Goal: Task Accomplishment & Management: Complete application form

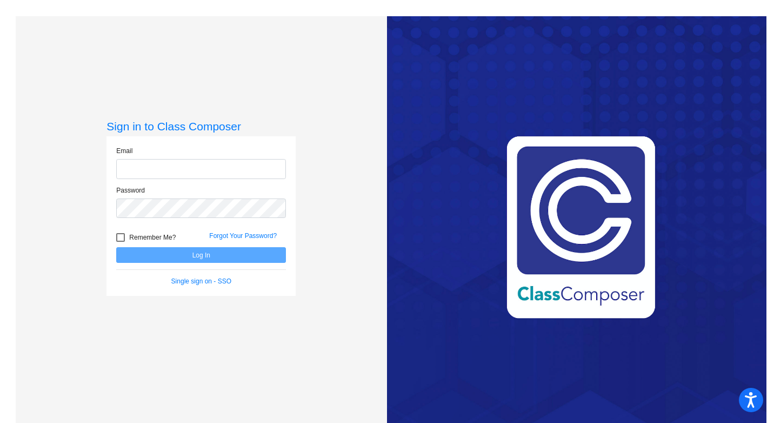
type input "[EMAIL_ADDRESS][DOMAIN_NAME]"
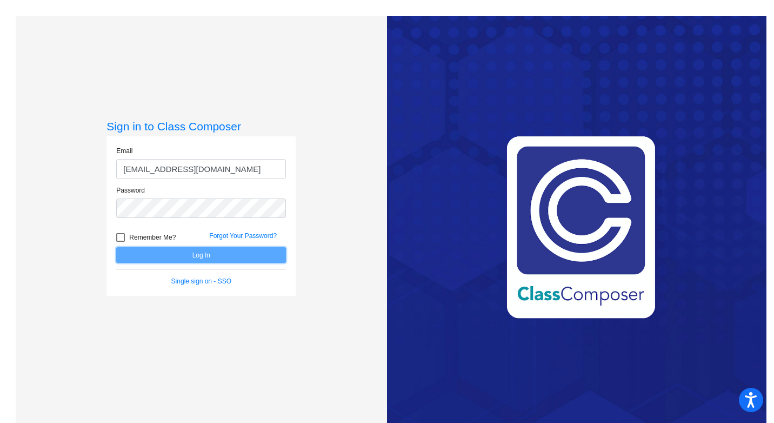
click at [185, 253] on button "Log In" at bounding box center [201, 255] width 170 height 16
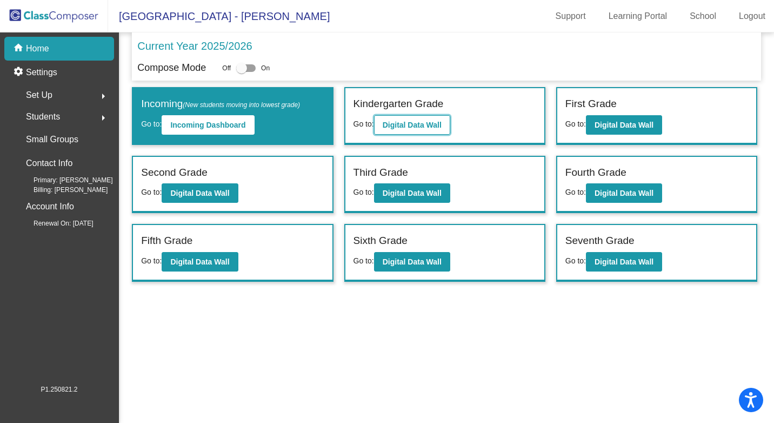
click at [406, 121] on b "Digital Data Wall" at bounding box center [412, 125] width 59 height 9
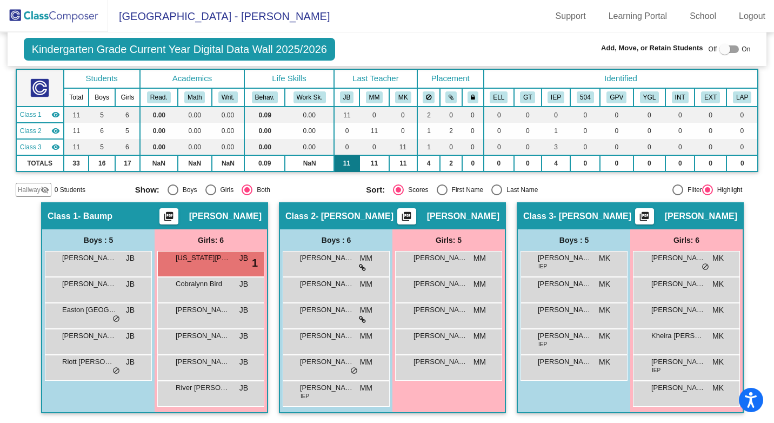
scroll to position [60, 0]
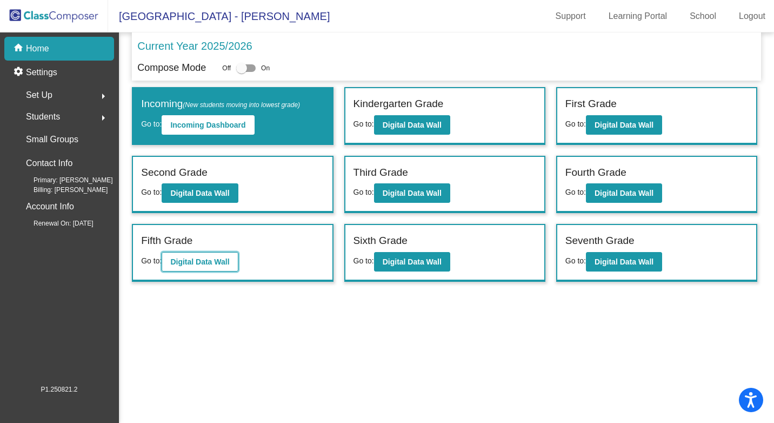
click at [208, 263] on b "Digital Data Wall" at bounding box center [199, 261] width 59 height 9
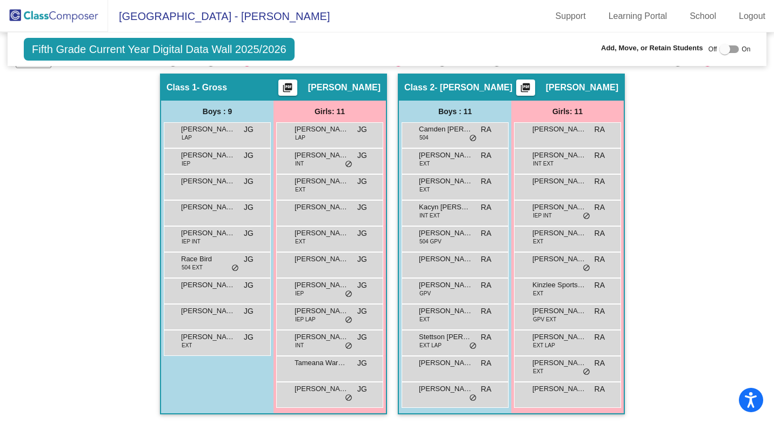
scroll to position [173, 0]
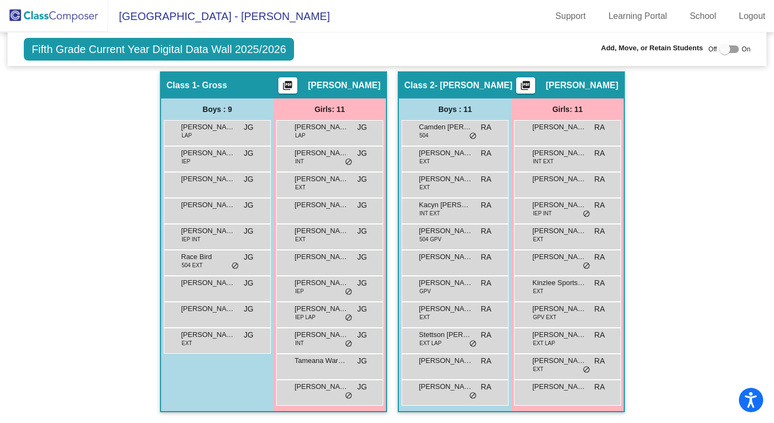
click at [724, 49] on div at bounding box center [724, 49] width 11 height 11
checkbox input "true"
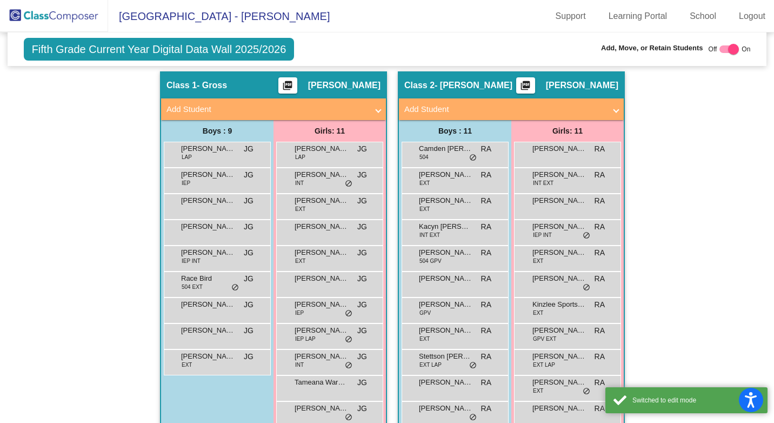
click at [376, 112] on span at bounding box center [378, 109] width 4 height 12
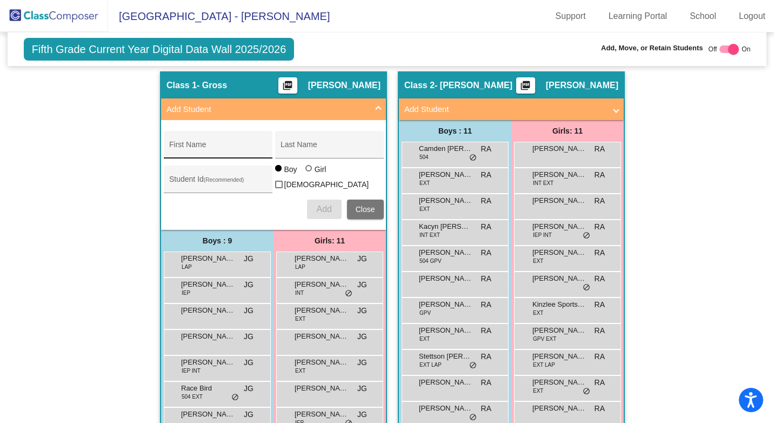
click at [207, 143] on div "First Name" at bounding box center [217, 148] width 97 height 22
type input "[PERSON_NAME]"
click at [286, 145] on input "Last Name" at bounding box center [329, 148] width 97 height 9
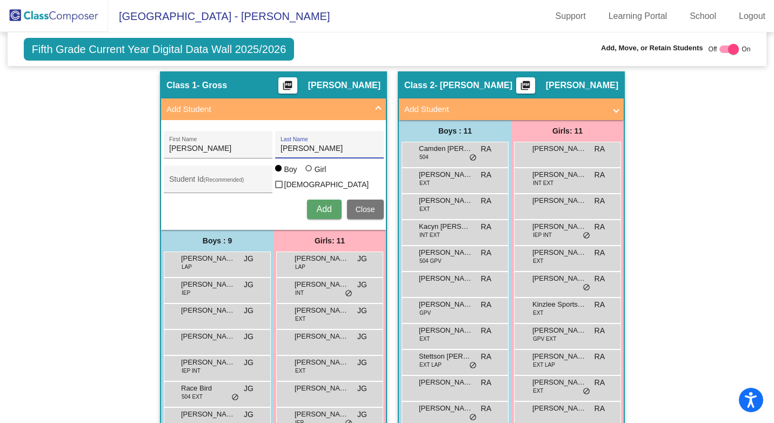
type input "[PERSON_NAME]"
click at [306, 171] on div at bounding box center [308, 168] width 6 height 6
click at [309, 173] on input "Girl" at bounding box center [309, 173] width 1 height 1
radio input "true"
click at [327, 204] on span "Add" at bounding box center [323, 208] width 15 height 9
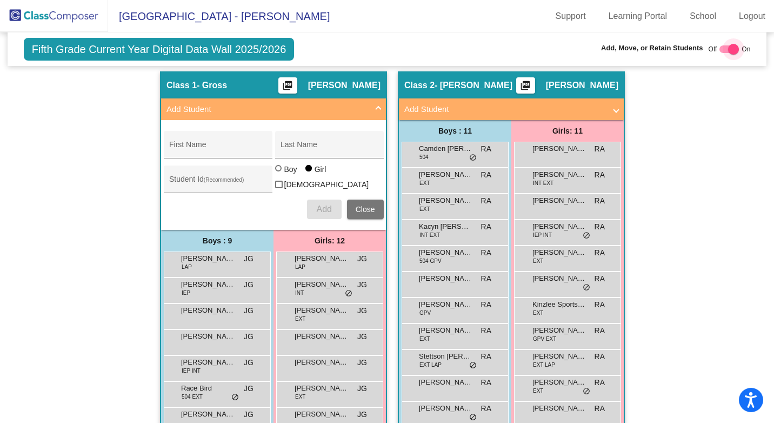
click at [719, 46] on div at bounding box center [728, 49] width 19 height 8
checkbox input "false"
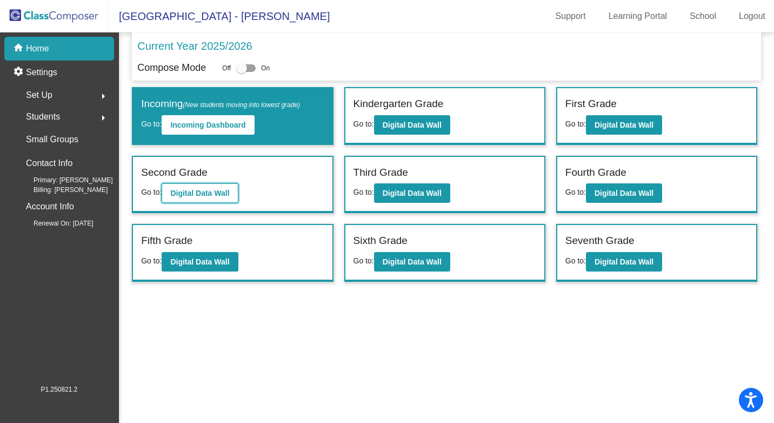
click at [190, 188] on button "Digital Data Wall" at bounding box center [200, 192] width 76 height 19
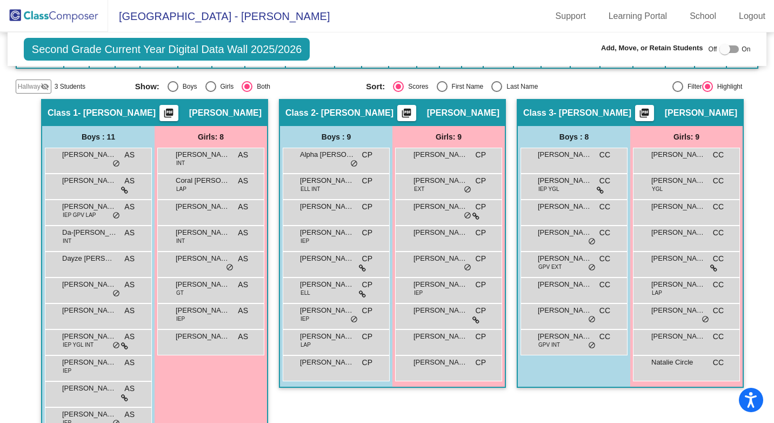
scroll to position [190, 0]
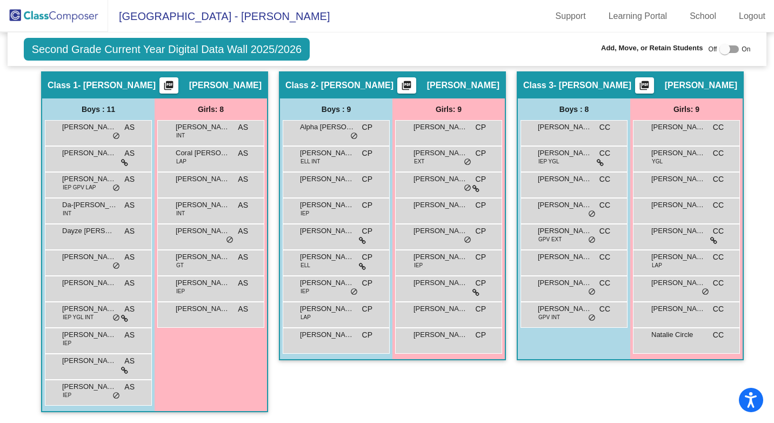
click at [732, 49] on div at bounding box center [728, 49] width 19 height 8
checkbox input "true"
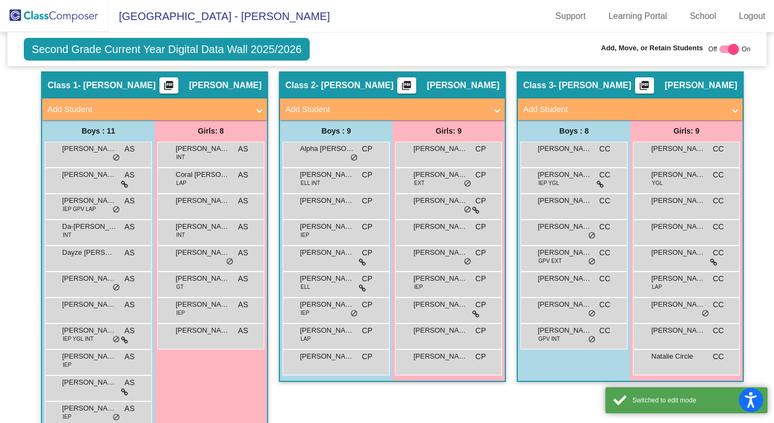
click at [496, 106] on span at bounding box center [497, 109] width 4 height 12
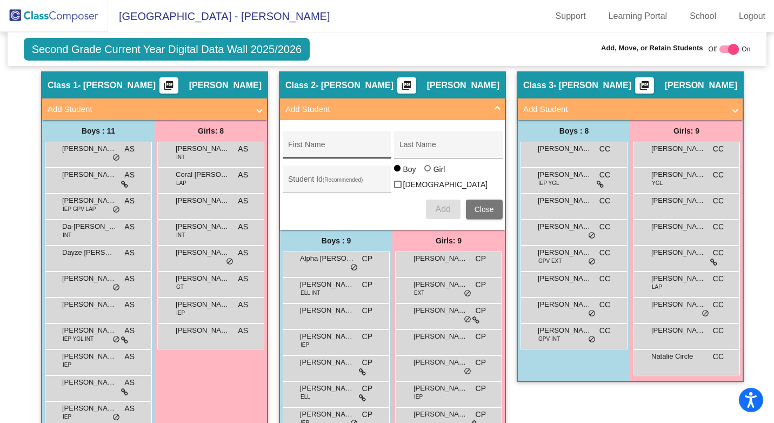
click at [310, 141] on div "First Name" at bounding box center [336, 148] width 97 height 22
type input "[PERSON_NAME]"
click at [415, 149] on input "Last Name" at bounding box center [447, 148] width 97 height 9
type input "[PERSON_NAME]"
click at [425, 171] on div at bounding box center [427, 168] width 6 height 6
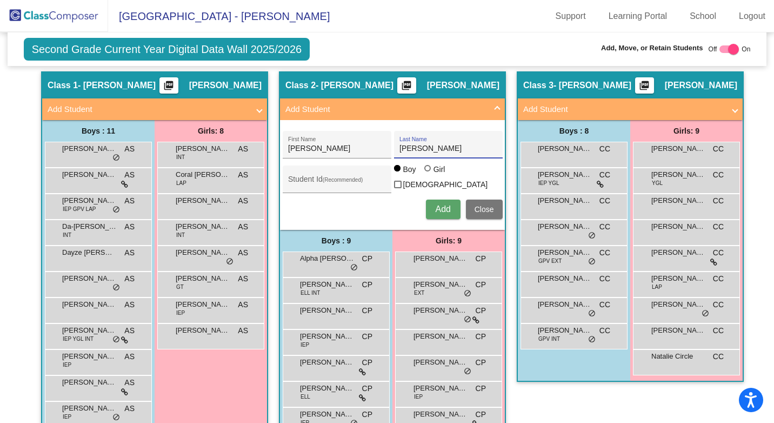
click at [428, 174] on input "Girl" at bounding box center [428, 173] width 1 height 1
radio input "true"
click at [442, 207] on span "Add" at bounding box center [442, 208] width 15 height 9
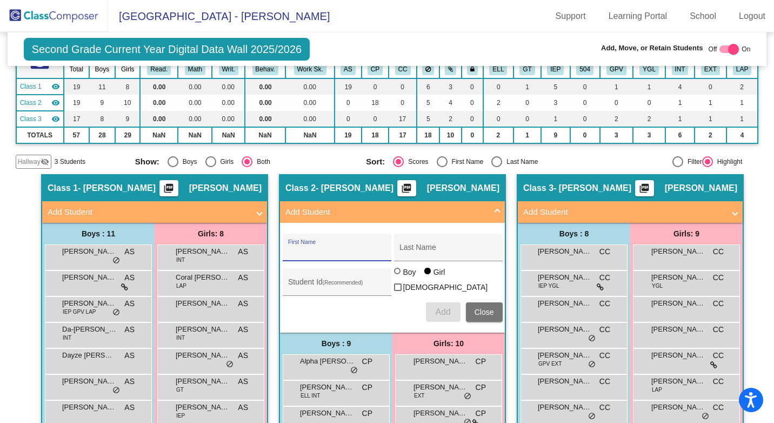
scroll to position [76, 0]
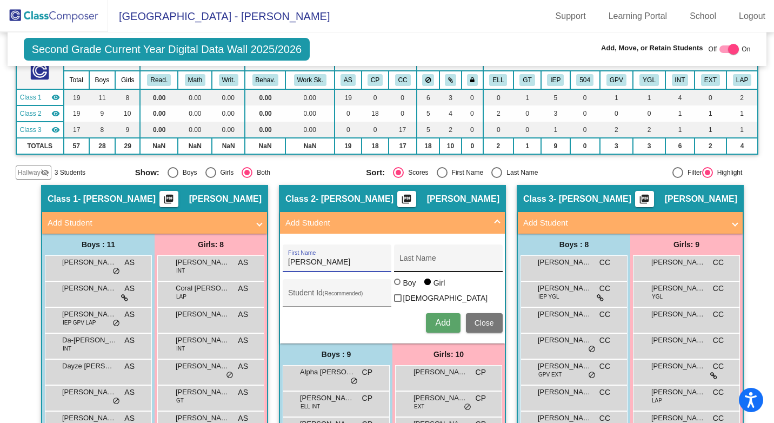
type input "[PERSON_NAME]"
click at [412, 254] on div "Last Name" at bounding box center [447, 261] width 97 height 22
click at [439, 321] on span "Add" at bounding box center [442, 322] width 15 height 9
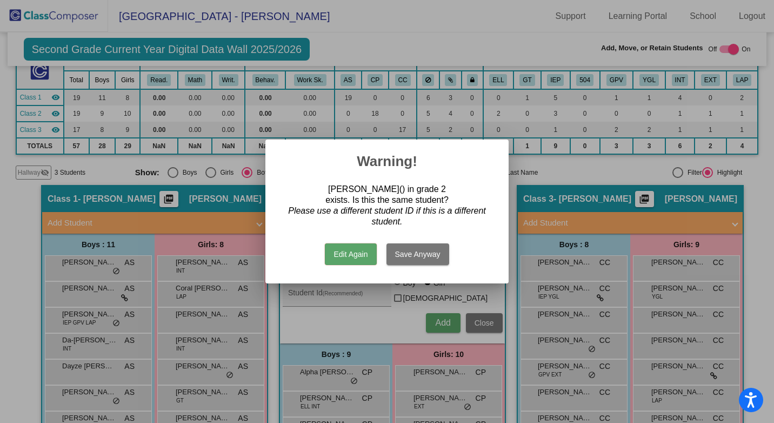
click at [363, 256] on button "Edit Again" at bounding box center [350, 254] width 51 height 22
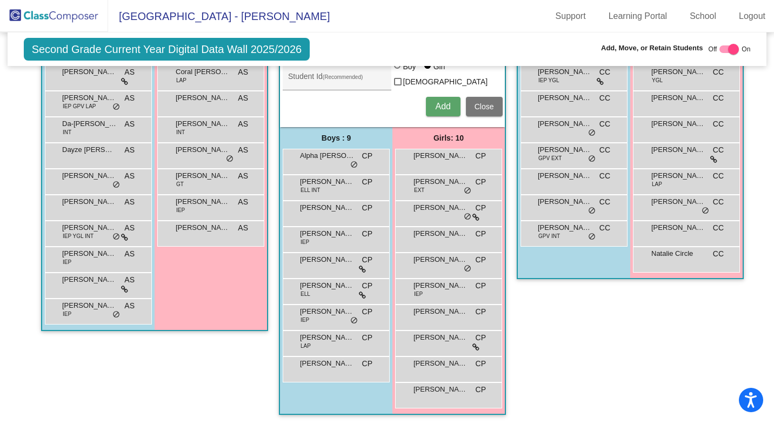
scroll to position [238, 0]
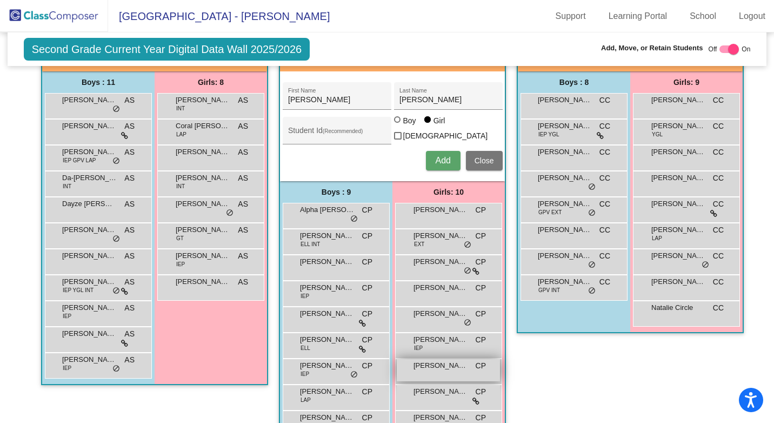
click at [450, 369] on div "[PERSON_NAME] CP lock do_not_disturb_alt" at bounding box center [448, 370] width 103 height 22
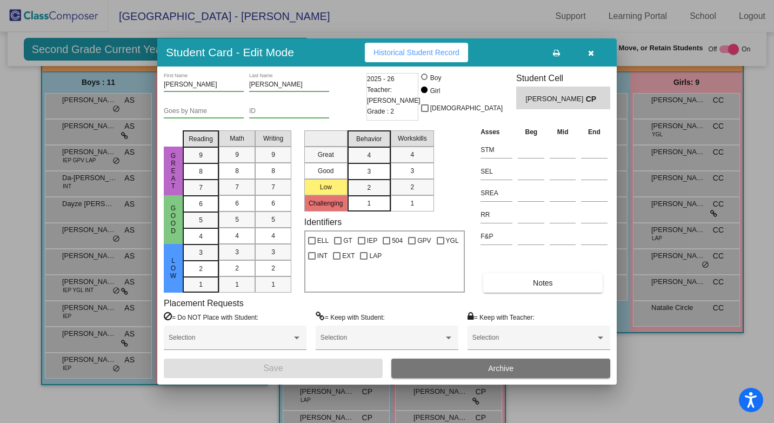
click at [591, 49] on icon "button" at bounding box center [591, 53] width 6 height 8
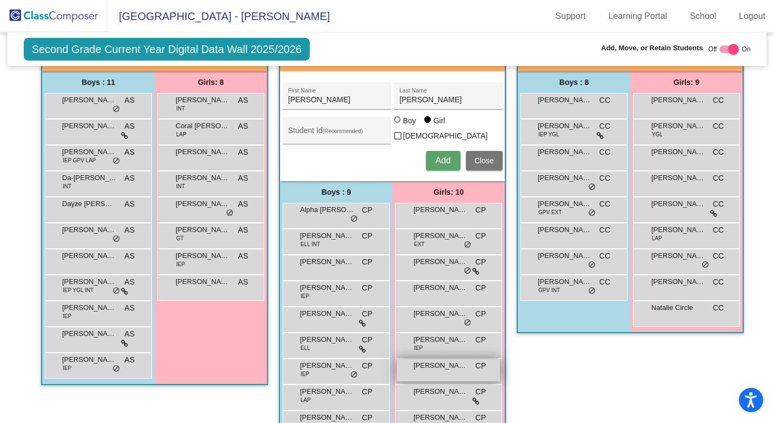
click at [423, 372] on div "[PERSON_NAME] CP lock do_not_disturb_alt" at bounding box center [448, 370] width 103 height 22
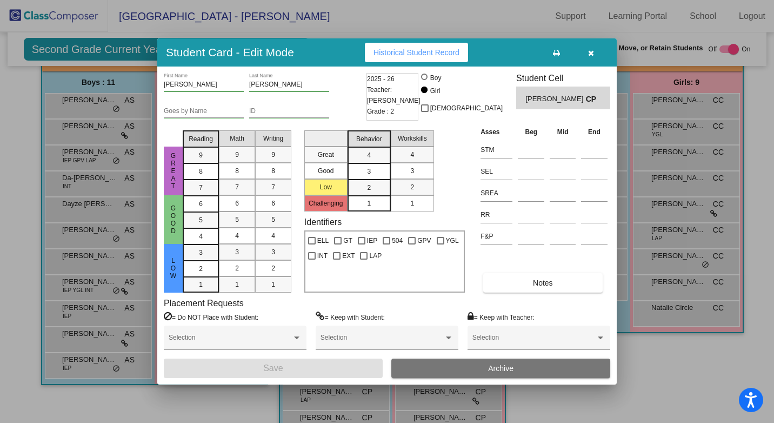
click at [501, 370] on span "Archive" at bounding box center [500, 368] width 25 height 9
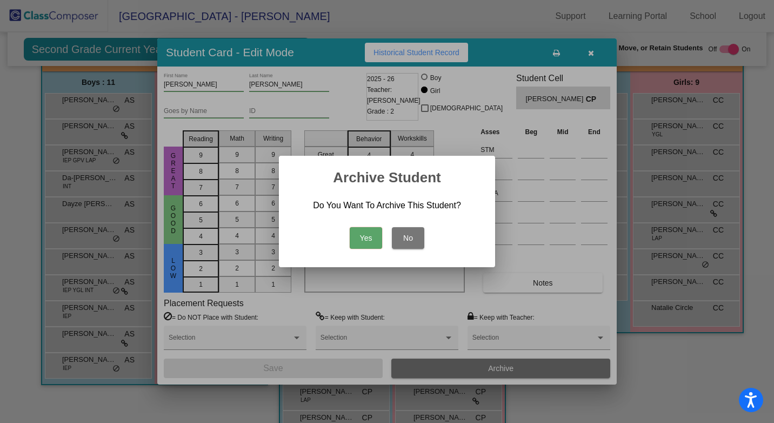
click at [354, 241] on button "Yes" at bounding box center [366, 238] width 32 height 22
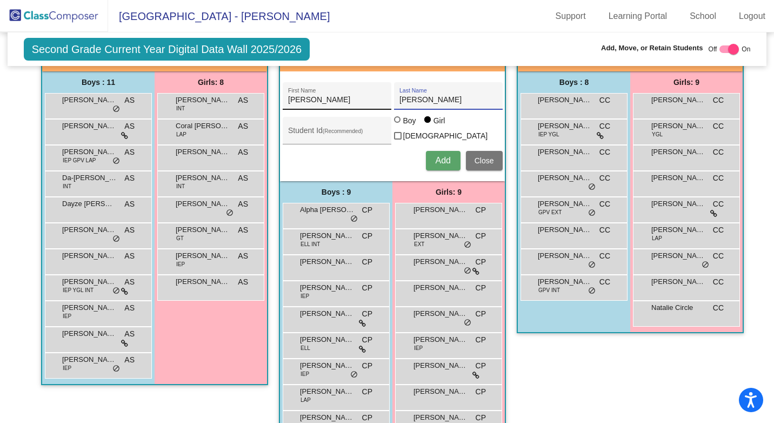
drag, startPoint x: 433, startPoint y: 99, endPoint x: 378, endPoint y: 99, distance: 55.7
click at [378, 99] on div "[PERSON_NAME] First Name [PERSON_NAME] Last Name" at bounding box center [393, 96] width 220 height 28
type input "[PERSON_NAME]"
drag, startPoint x: 311, startPoint y: 99, endPoint x: 243, endPoint y: 104, distance: 67.7
click at [243, 104] on div "Hallway - Hallway Class picture_as_pdf Add Student First Name Last Name Student…" at bounding box center [387, 238] width 743 height 431
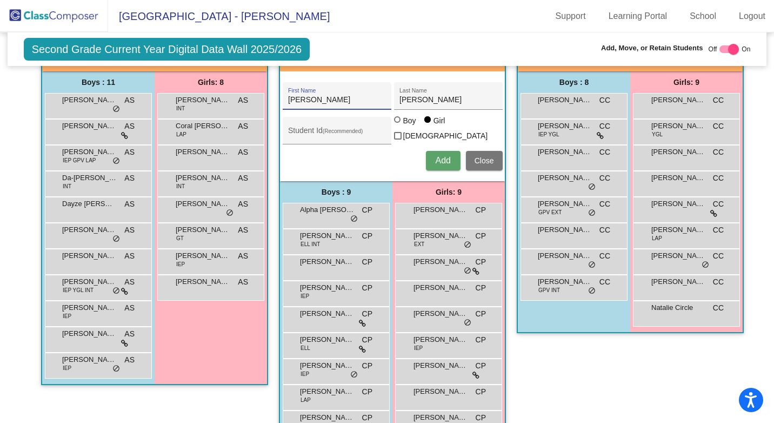
type input "[PERSON_NAME]"
click at [448, 156] on span "Add" at bounding box center [442, 160] width 15 height 9
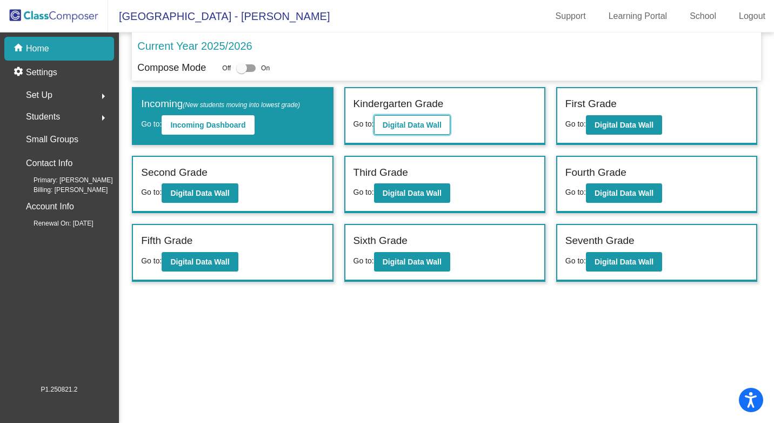
click at [409, 123] on b "Digital Data Wall" at bounding box center [412, 125] width 59 height 9
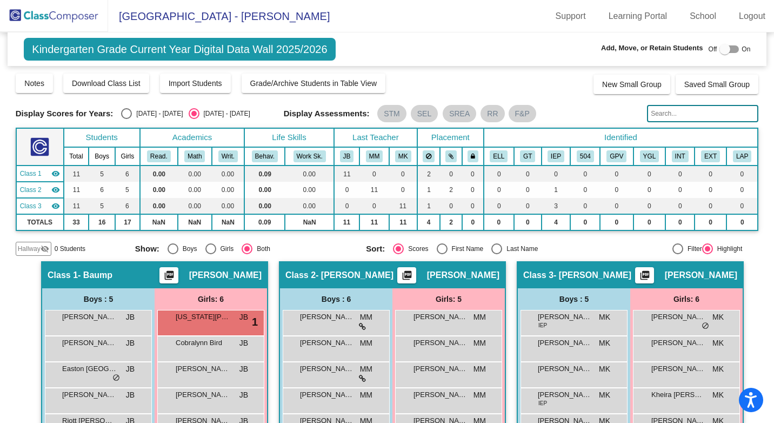
scroll to position [54, 0]
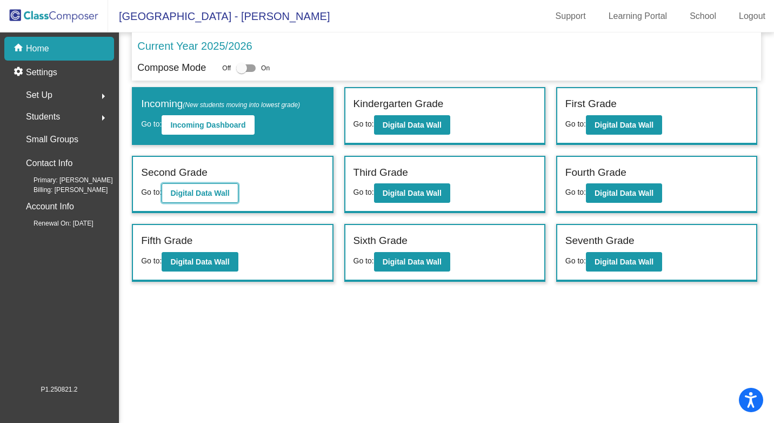
click at [209, 196] on b "Digital Data Wall" at bounding box center [199, 193] width 59 height 9
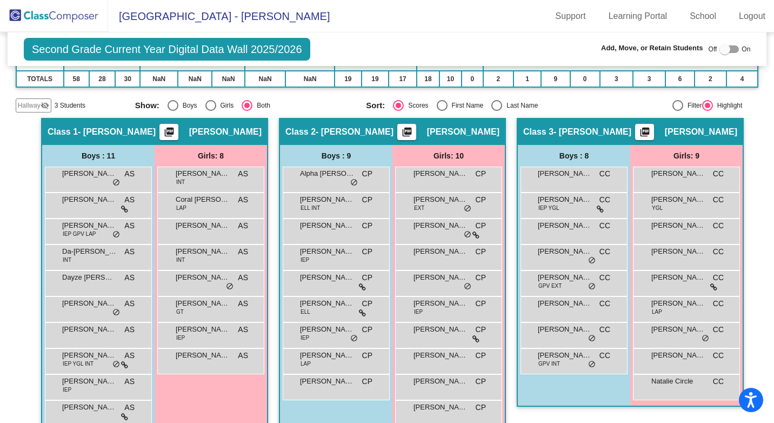
scroll to position [162, 0]
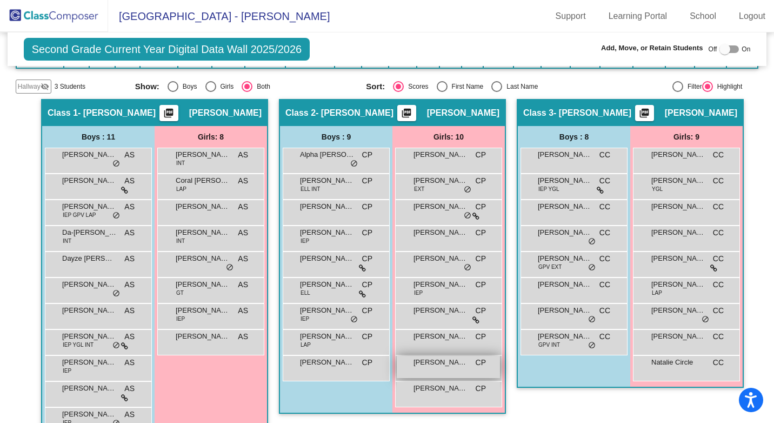
click at [437, 362] on span "[PERSON_NAME]" at bounding box center [440, 362] width 54 height 11
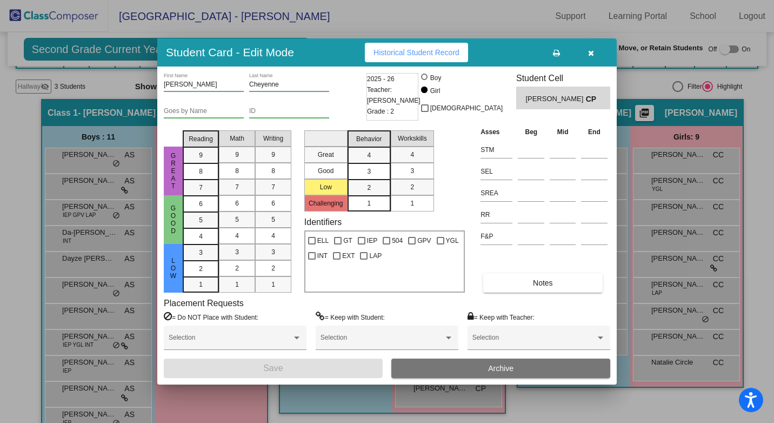
click at [509, 371] on span "Archive" at bounding box center [500, 368] width 25 height 9
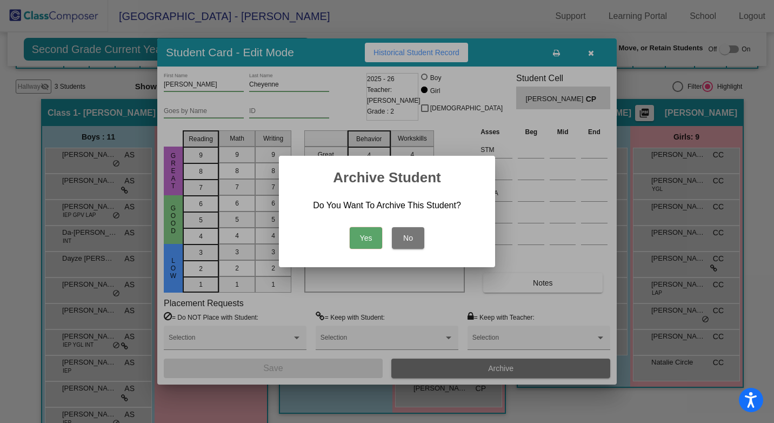
click at [368, 237] on button "Yes" at bounding box center [366, 238] width 32 height 22
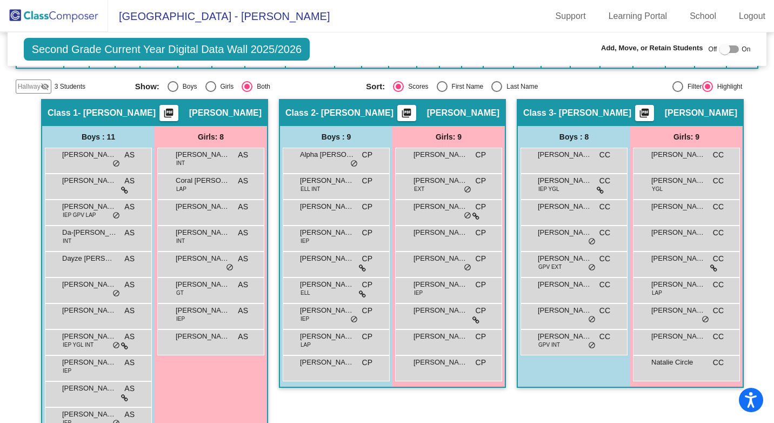
click at [731, 51] on div at bounding box center [728, 49] width 19 height 8
checkbox input "true"
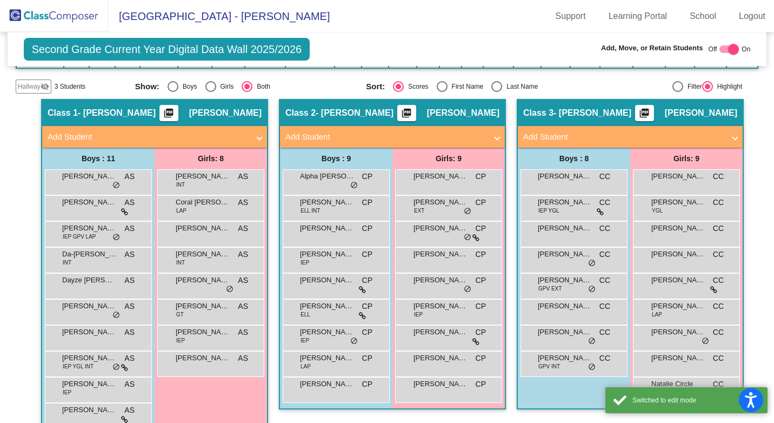
click at [495, 139] on span at bounding box center [497, 137] width 4 height 12
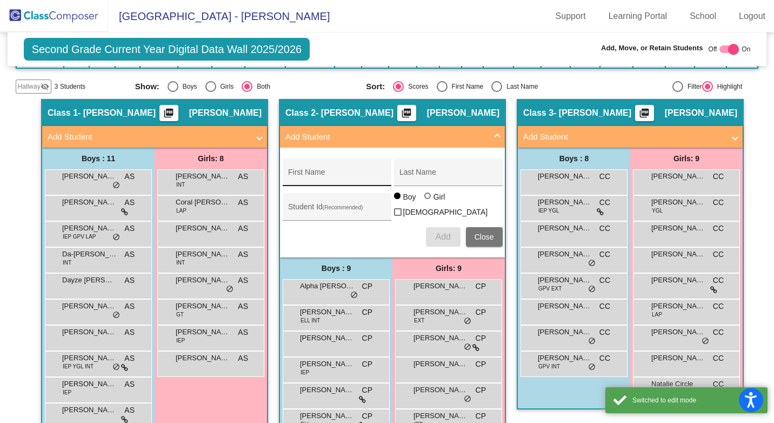
click at [312, 176] on input "First Name" at bounding box center [336, 176] width 97 height 9
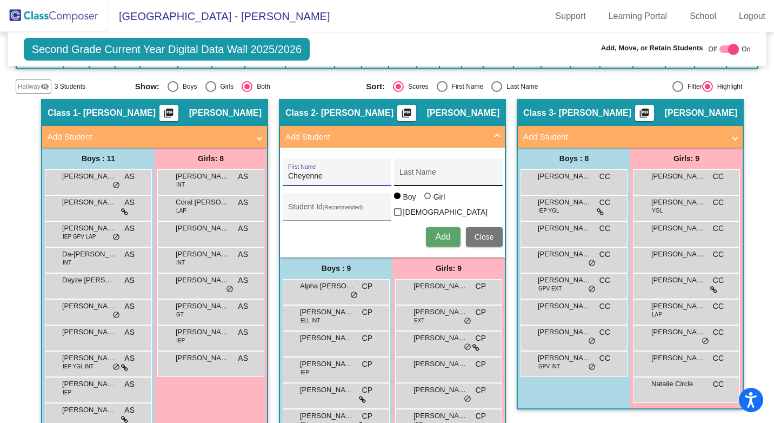
type input "Cheyenne"
click at [415, 169] on div "Last Name" at bounding box center [447, 175] width 97 height 22
click at [401, 181] on div "[PERSON_NAME] Last Name" at bounding box center [447, 175] width 97 height 22
type input "[PERSON_NAME]"
click at [425, 199] on div at bounding box center [427, 195] width 6 height 6
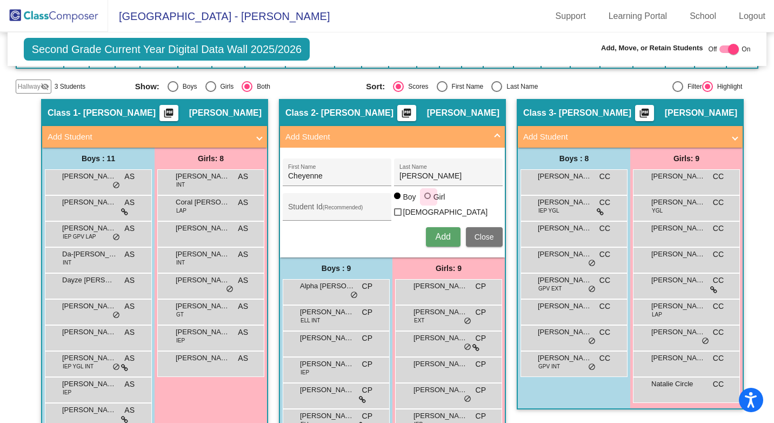
click at [428, 201] on input "Girl" at bounding box center [428, 201] width 1 height 1
radio input "true"
click at [442, 236] on span "Add" at bounding box center [442, 236] width 15 height 9
click at [490, 138] on span "Add Student" at bounding box center [390, 137] width 210 height 12
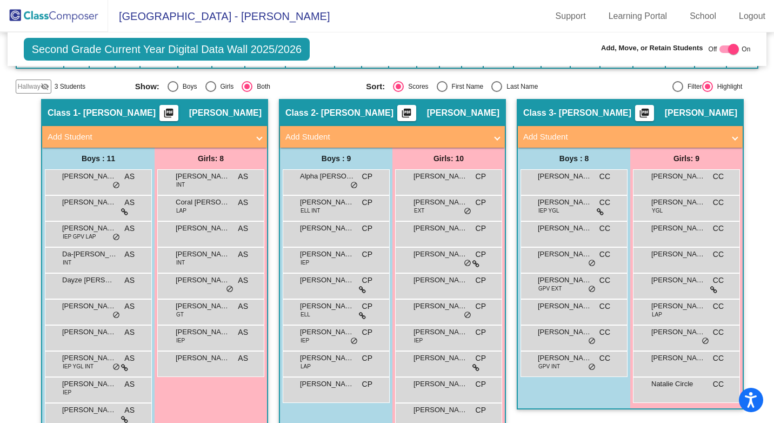
scroll to position [211, 0]
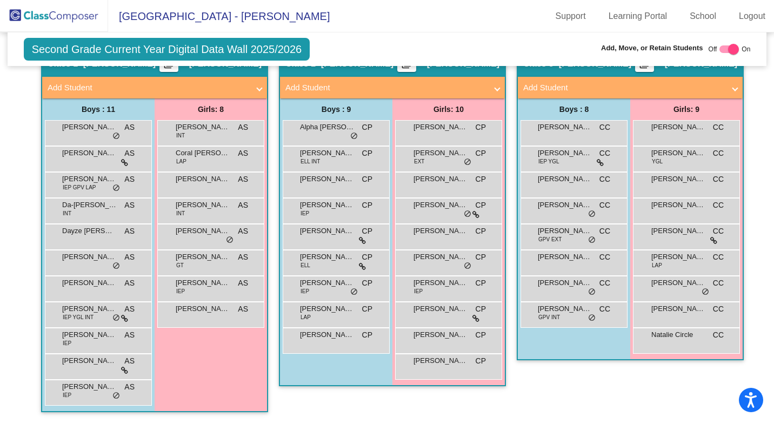
click at [722, 51] on div at bounding box center [728, 49] width 19 height 8
checkbox input "false"
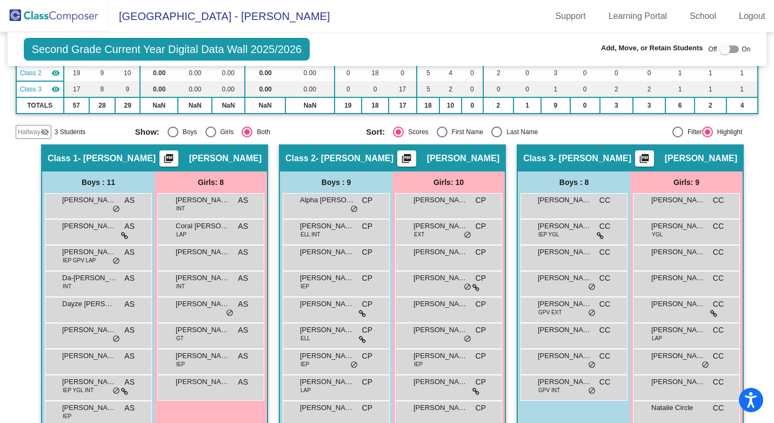
scroll to position [136, 0]
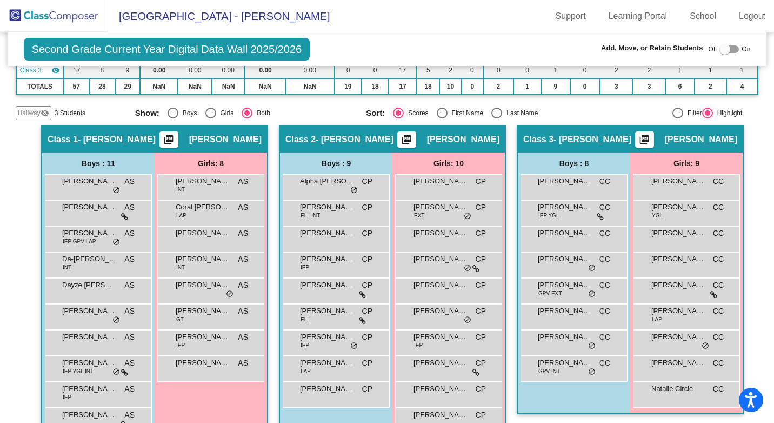
drag, startPoint x: 493, startPoint y: 123, endPoint x: 492, endPoint y: 118, distance: 5.5
click at [492, 118] on div "Second Grade Current Year Digital Data Wall 2025/2026 Add, Move, or Retain Stud…" at bounding box center [387, 187] width 743 height 580
click at [491, 115] on div "Select an option" at bounding box center [496, 113] width 11 height 11
click at [496, 118] on input "Last Name" at bounding box center [496, 118] width 1 height 1
radio input "true"
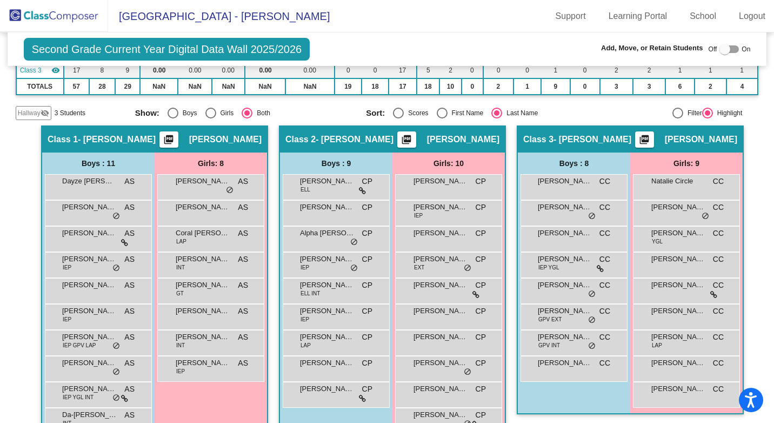
click at [372, 144] on div "Class 2 - [PERSON_NAME] picture_as_pdf [PERSON_NAME]" at bounding box center [392, 139] width 225 height 26
click at [380, 132] on div "Class 2 - [PERSON_NAME] picture_as_pdf [PERSON_NAME]" at bounding box center [392, 139] width 225 height 26
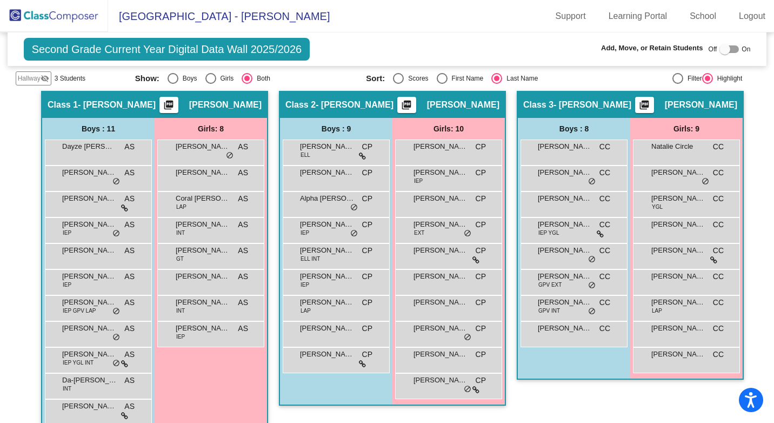
scroll to position [190, 0]
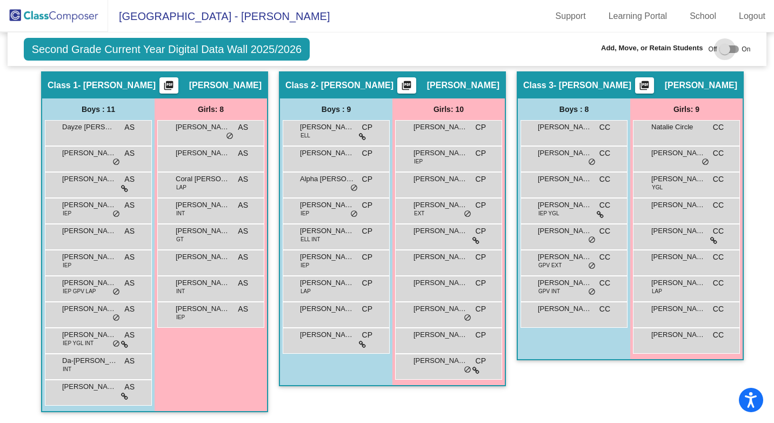
click at [732, 51] on div at bounding box center [728, 49] width 19 height 8
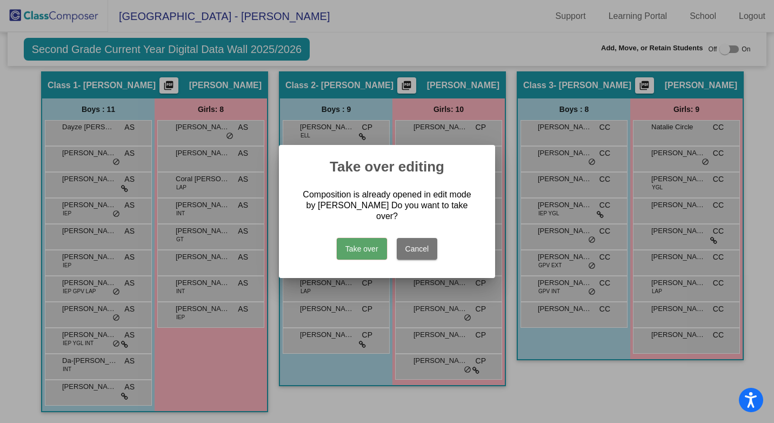
click at [356, 241] on button "Take over" at bounding box center [362, 249] width 50 height 22
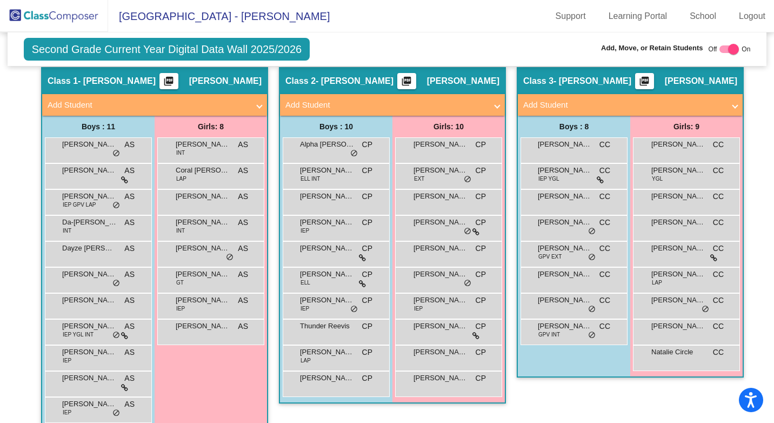
scroll to position [211, 0]
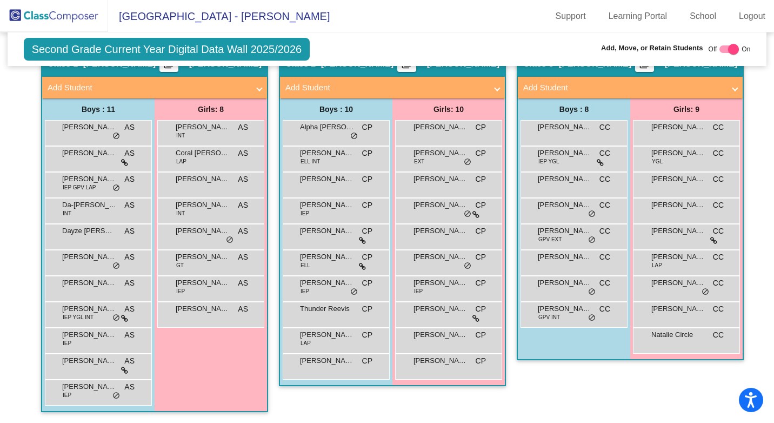
click at [495, 88] on span at bounding box center [497, 88] width 4 height 12
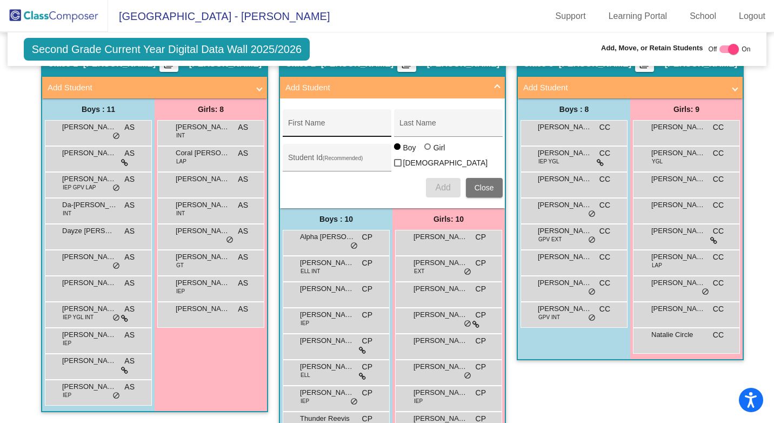
click at [319, 123] on input "First Name" at bounding box center [336, 127] width 97 height 9
type input "Thunder"
click at [410, 120] on div "Last Name" at bounding box center [447, 126] width 97 height 22
type input "[PERSON_NAME]"
click at [441, 187] on span "Add" at bounding box center [442, 187] width 15 height 9
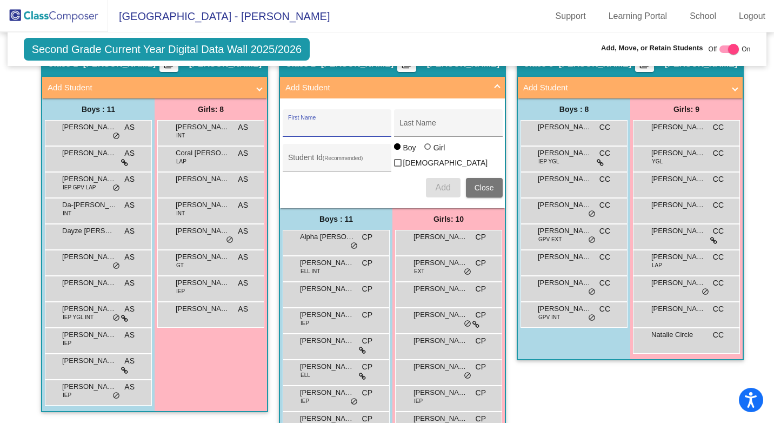
click at [496, 89] on span at bounding box center [497, 88] width 4 height 12
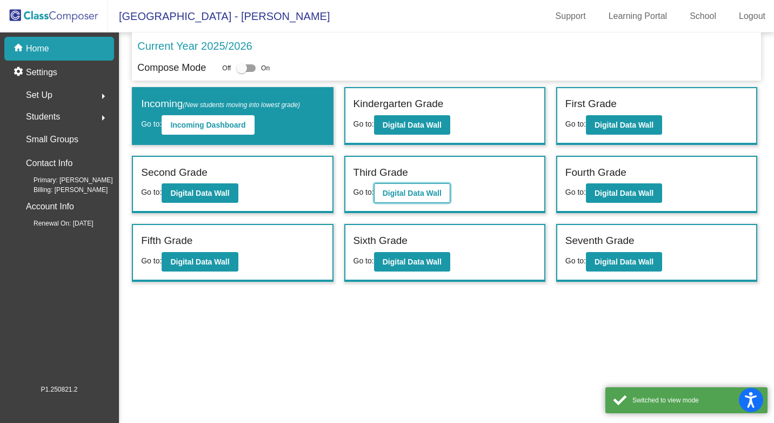
click at [398, 192] on b "Digital Data Wall" at bounding box center [412, 193] width 59 height 9
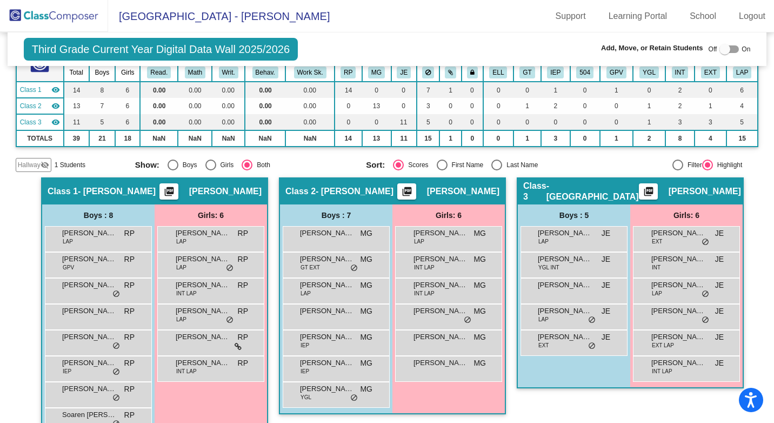
scroll to position [58, 0]
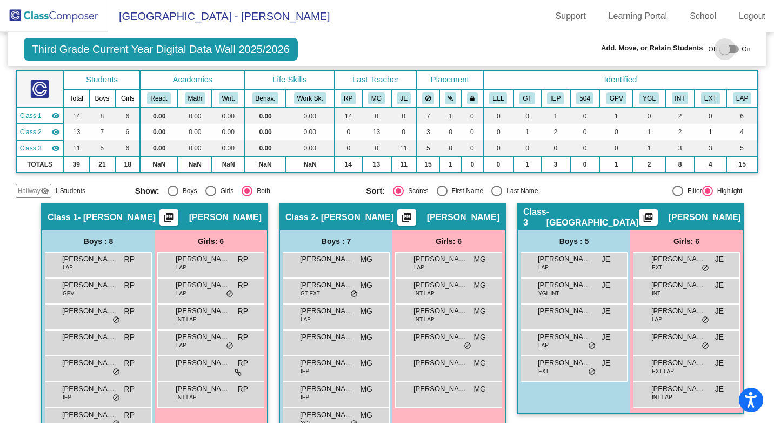
drag, startPoint x: 731, startPoint y: 48, endPoint x: 771, endPoint y: 142, distance: 102.0
click at [735, 47] on div "Off On" at bounding box center [730, 49] width 42 height 13
click at [729, 51] on div at bounding box center [728, 49] width 19 height 8
checkbox input "true"
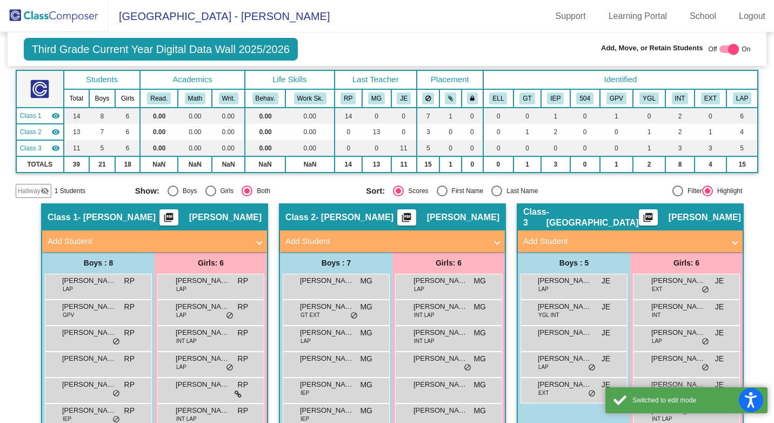
click at [733, 244] on span at bounding box center [735, 241] width 4 height 12
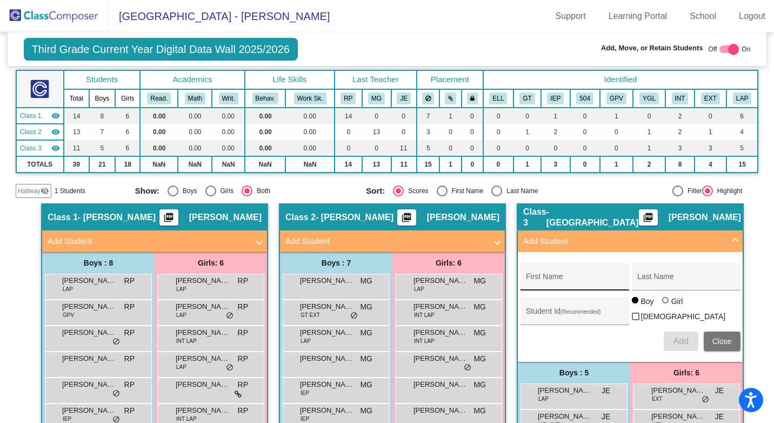
click at [553, 276] on div "First Name" at bounding box center [574, 280] width 97 height 22
type input "Lurayah"
click at [640, 275] on div "Last Name" at bounding box center [685, 280] width 97 height 22
type input "[PERSON_NAME]"
click at [665, 300] on div at bounding box center [665, 300] width 0 height 0
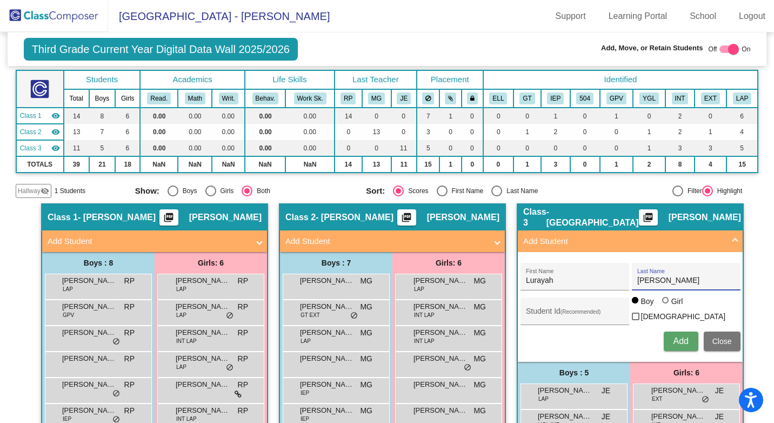
click at [666, 306] on input "Girl" at bounding box center [666, 305] width 1 height 1
radio input "true"
click at [677, 342] on span "Add" at bounding box center [680, 340] width 15 height 9
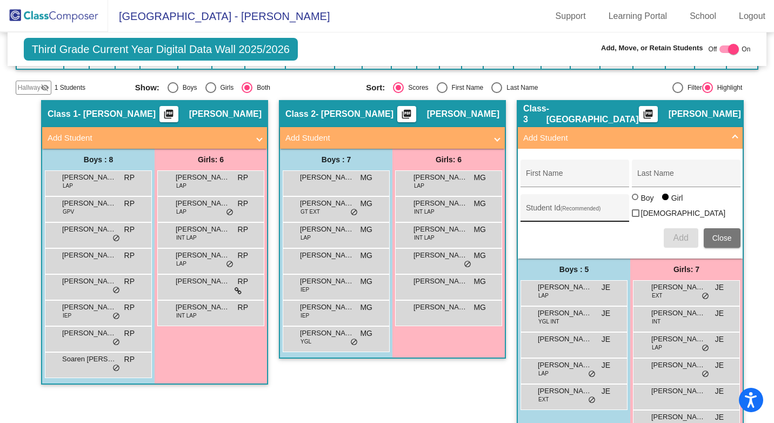
scroll to position [161, 0]
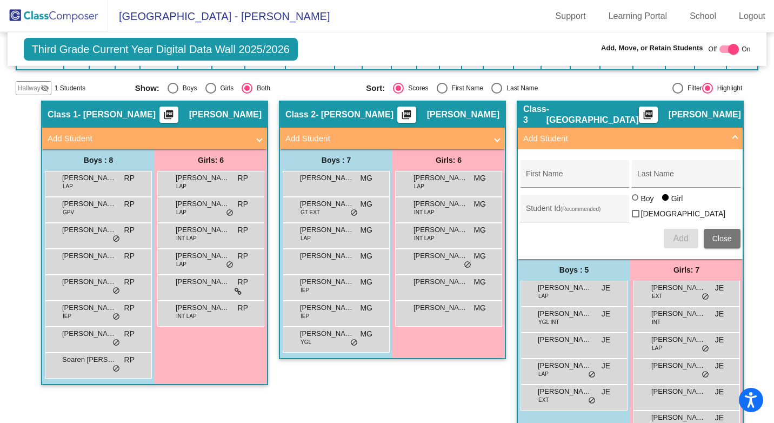
click at [735, 139] on span at bounding box center [735, 138] width 4 height 12
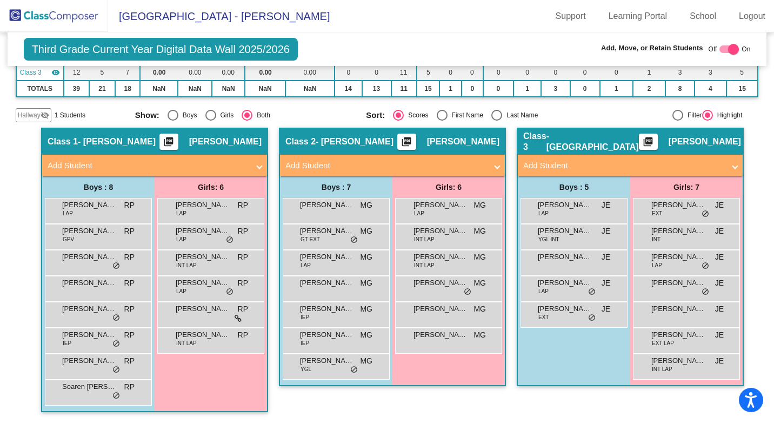
scroll to position [134, 0]
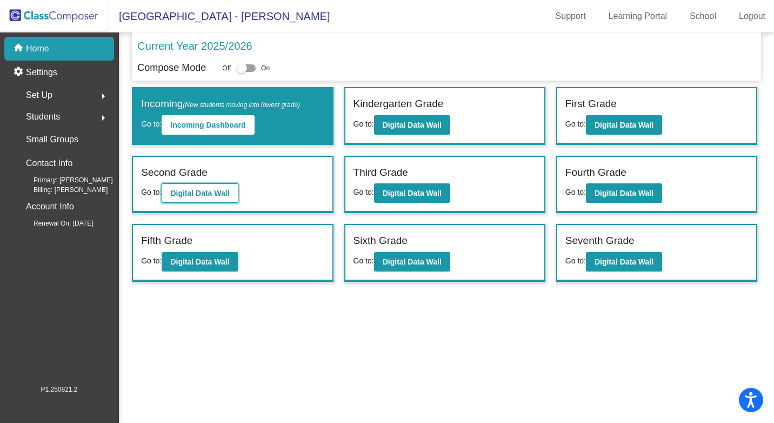
click at [219, 189] on b "Digital Data Wall" at bounding box center [199, 193] width 59 height 9
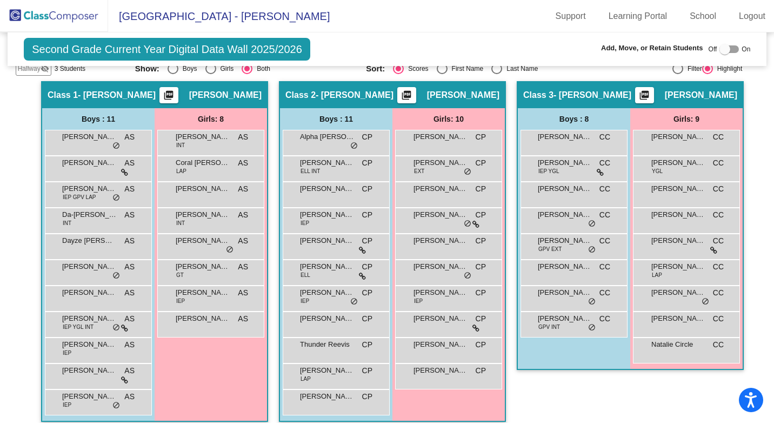
scroll to position [190, 0]
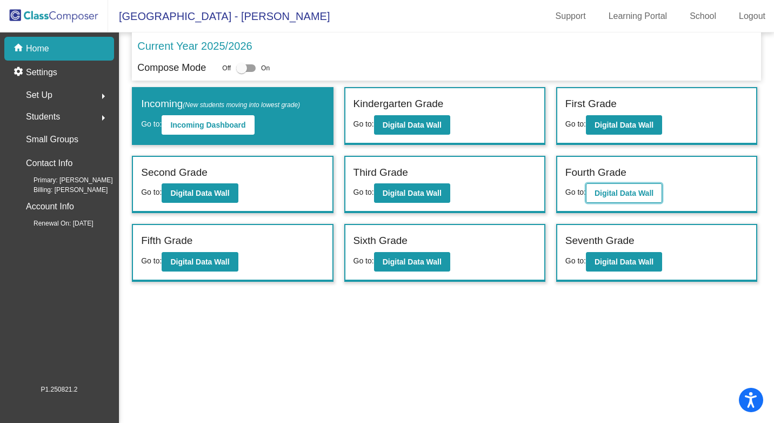
click at [624, 191] on b "Digital Data Wall" at bounding box center [624, 193] width 59 height 9
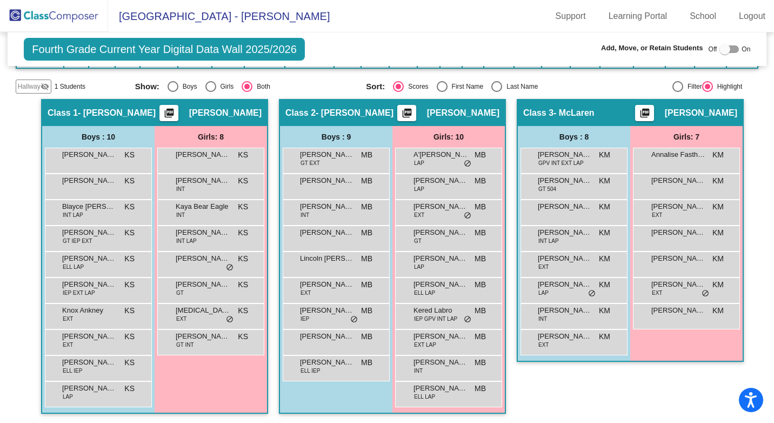
scroll to position [164, 0]
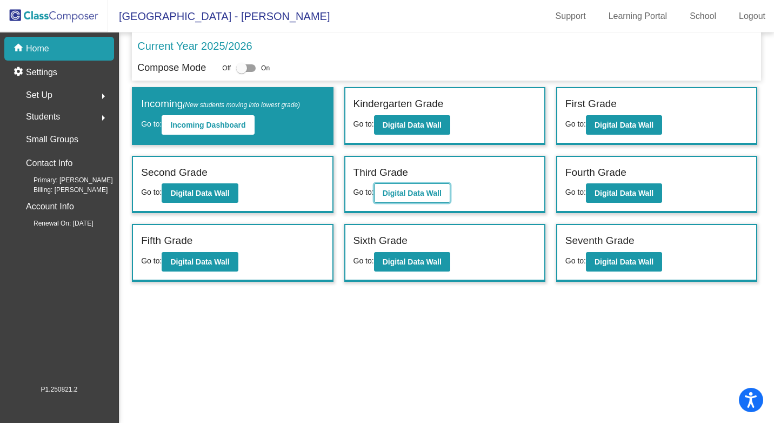
click at [404, 190] on b "Digital Data Wall" at bounding box center [412, 193] width 59 height 9
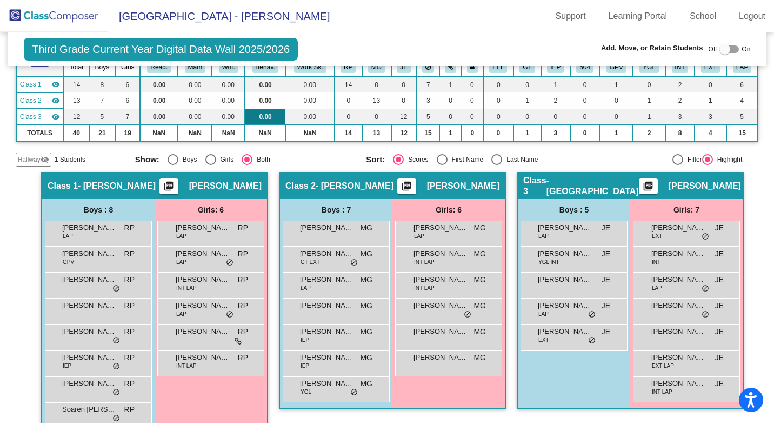
scroll to position [108, 0]
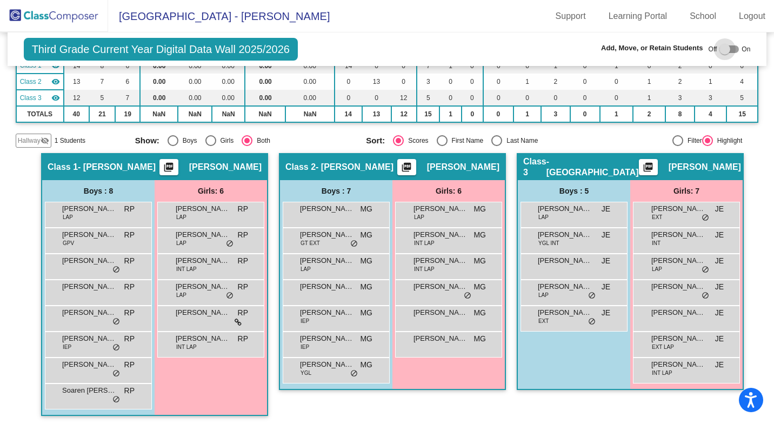
click at [732, 51] on div at bounding box center [728, 49] width 19 height 8
checkbox input "true"
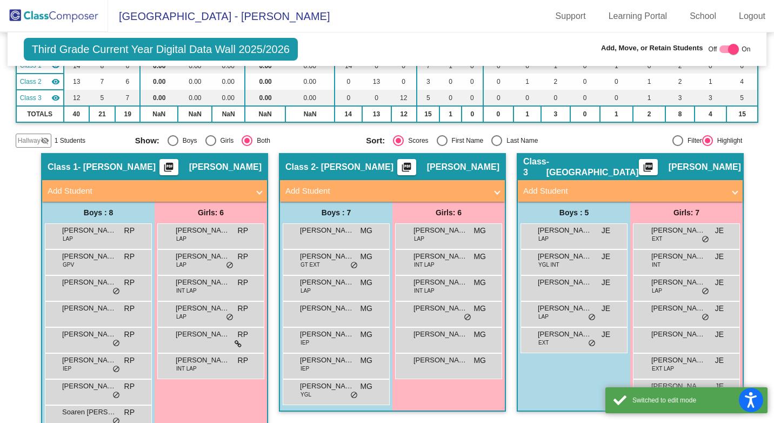
click at [729, 191] on span "Add Student" at bounding box center [628, 191] width 210 height 12
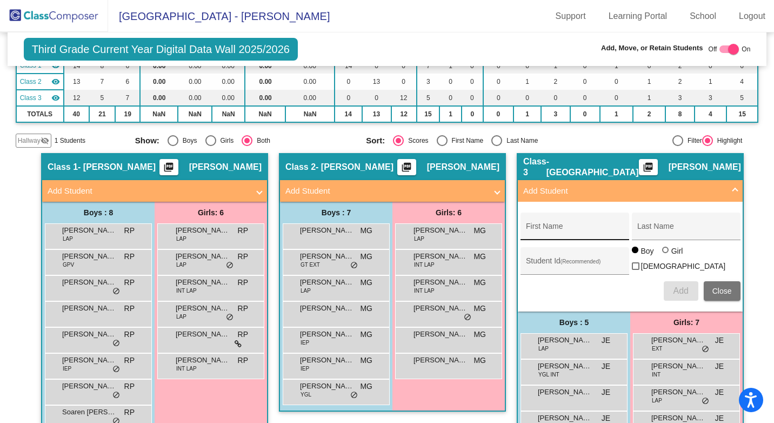
click at [545, 226] on input "First Name" at bounding box center [574, 230] width 97 height 9
type input "lurayah"
click at [668, 226] on input "Last Name" at bounding box center [685, 230] width 97 height 9
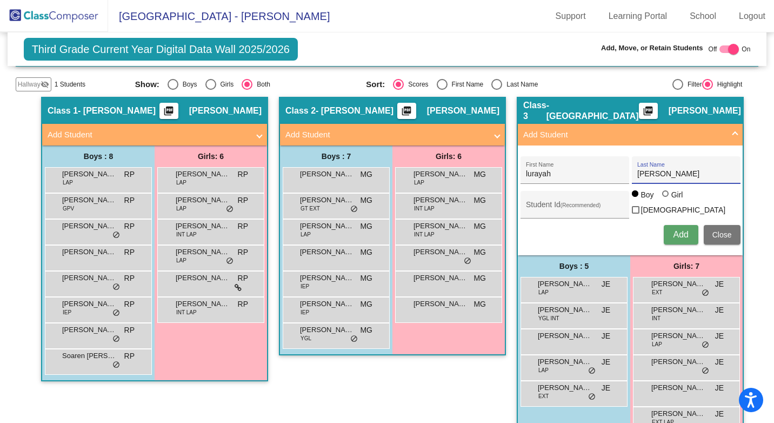
scroll to position [215, 0]
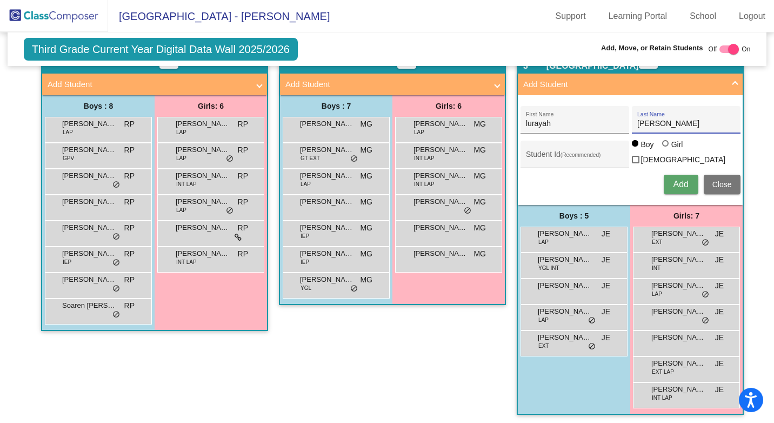
type input "[PERSON_NAME]"
click at [718, 184] on span "Close" at bounding box center [721, 184] width 19 height 9
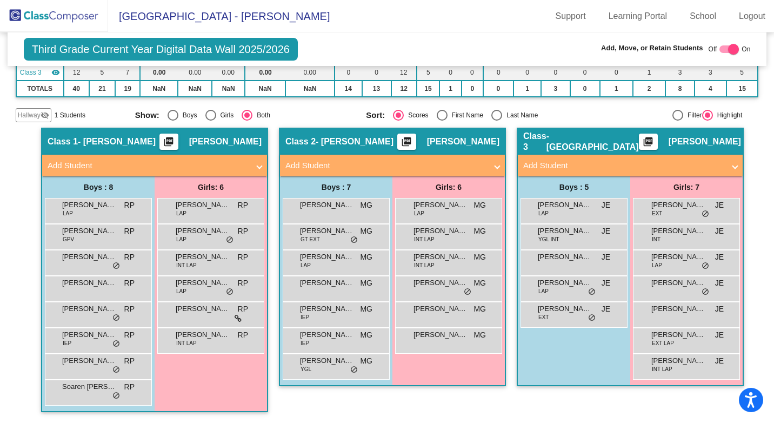
scroll to position [134, 0]
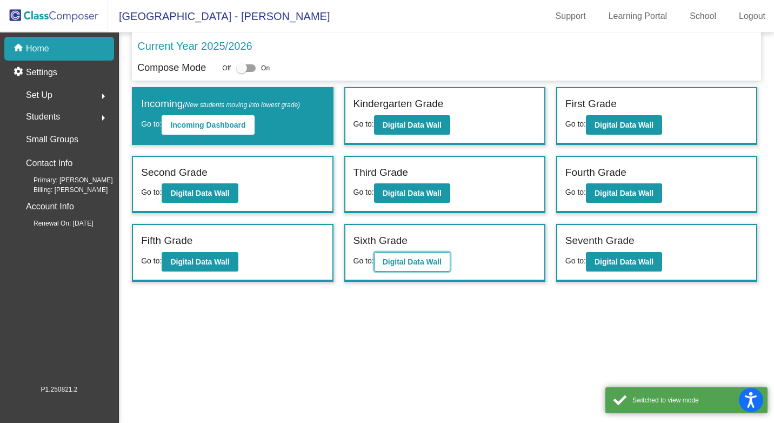
click at [444, 261] on button "Digital Data Wall" at bounding box center [412, 261] width 76 height 19
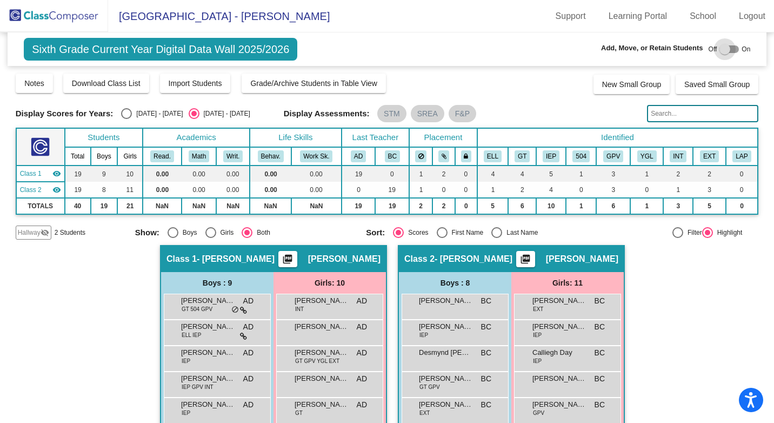
click at [731, 47] on div at bounding box center [728, 49] width 19 height 8
checkbox input "true"
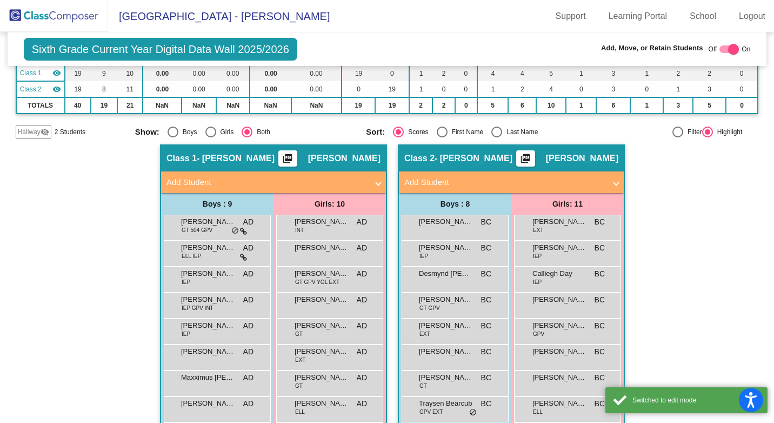
scroll to position [108, 0]
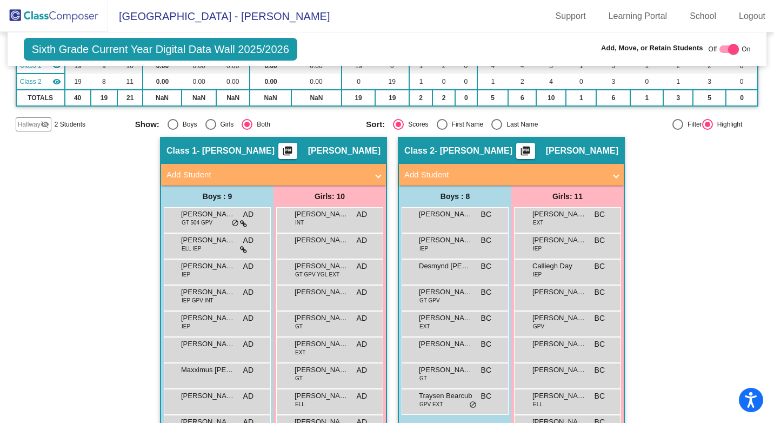
click at [618, 178] on mat-expansion-panel-header "Add Student" at bounding box center [511, 175] width 225 height 22
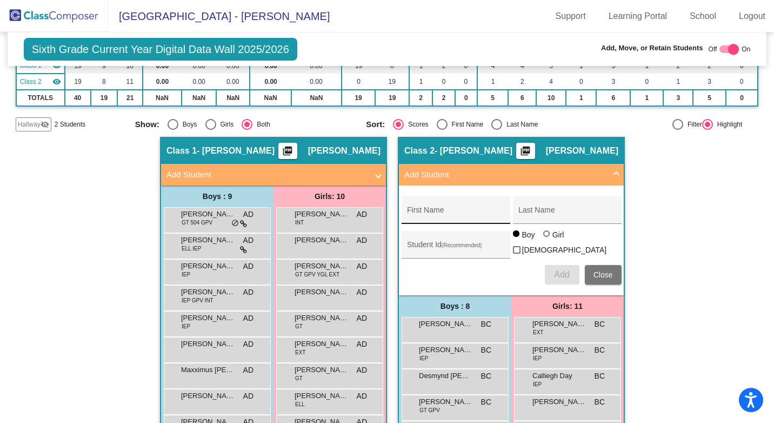
click at [415, 208] on div "First Name" at bounding box center [455, 213] width 97 height 22
type input "[PERSON_NAME]"
click at [521, 215] on input "Last Name" at bounding box center [566, 214] width 97 height 9
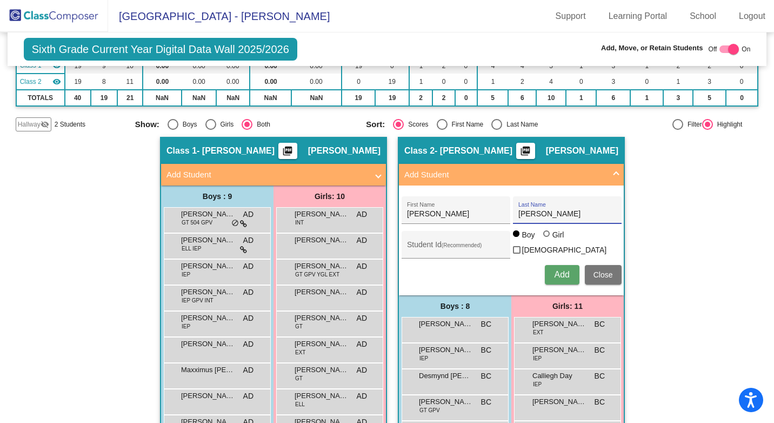
type input "[PERSON_NAME]"
click at [543, 237] on div at bounding box center [546, 233] width 6 height 6
click at [547, 239] on input "Girl" at bounding box center [547, 239] width 1 height 1
radio input "true"
click at [560, 270] on span "Add" at bounding box center [561, 274] width 15 height 9
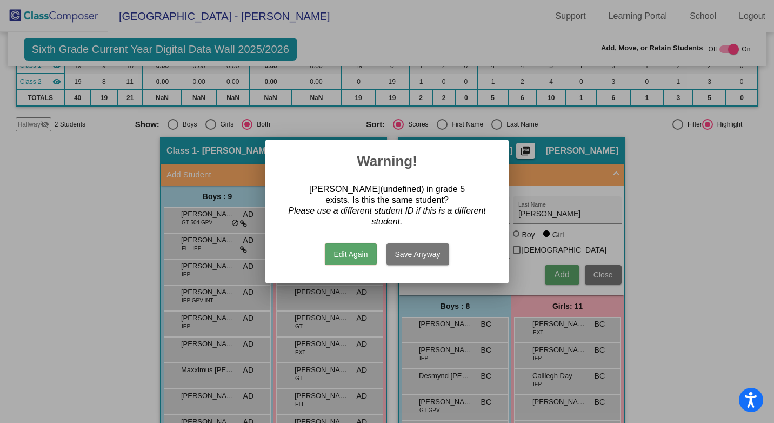
click at [359, 255] on button "Edit Again" at bounding box center [350, 254] width 51 height 22
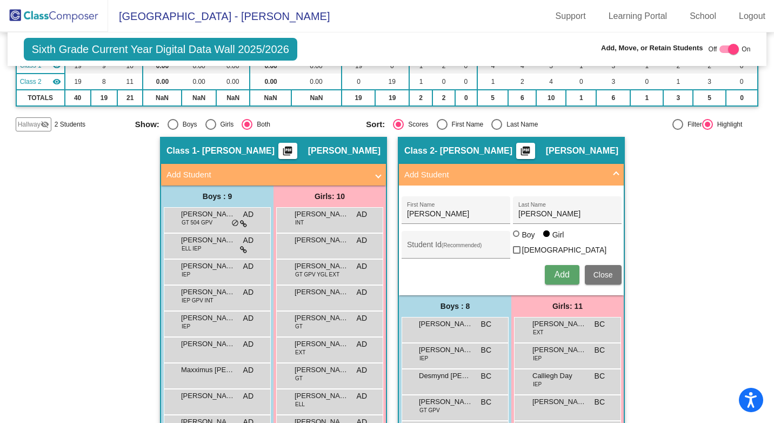
click at [614, 173] on span at bounding box center [616, 175] width 4 height 12
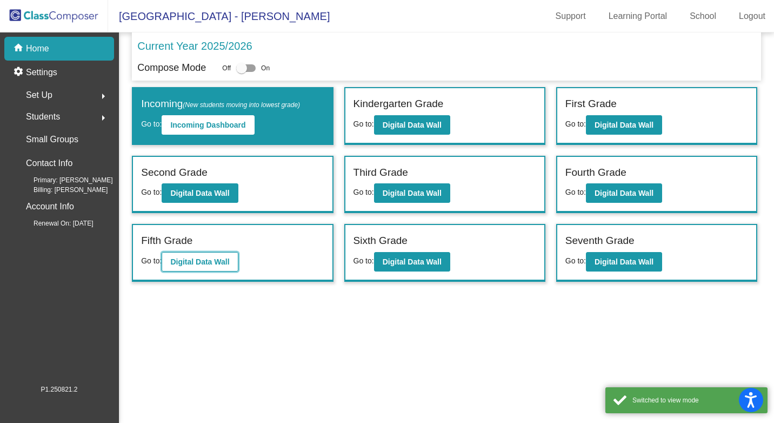
click at [201, 261] on b "Digital Data Wall" at bounding box center [199, 261] width 59 height 9
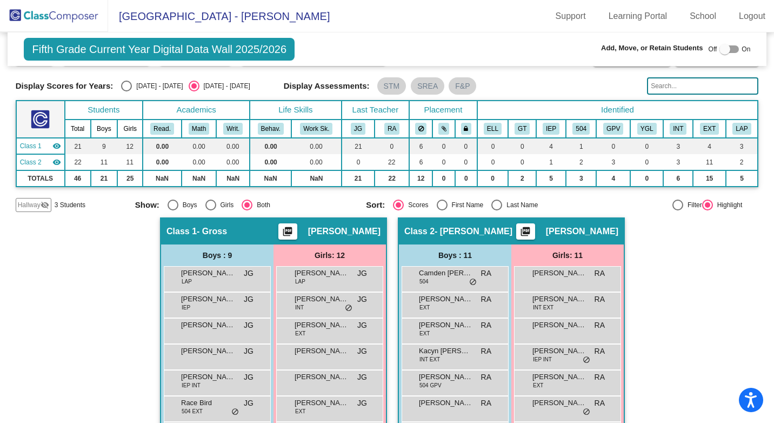
scroll to position [54, 0]
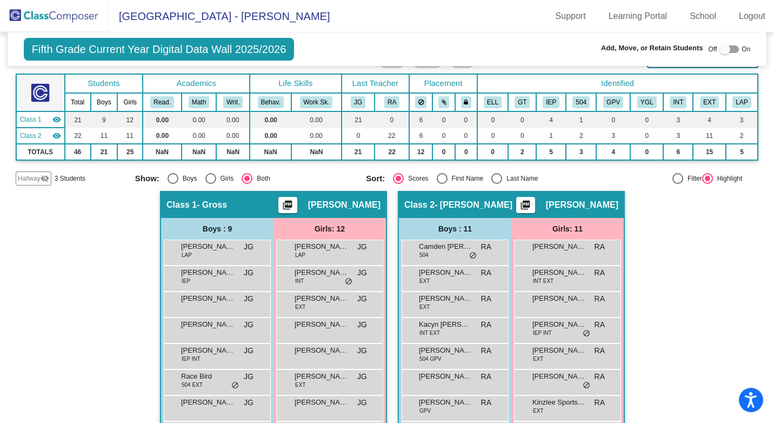
click at [41, 179] on mat-icon "visibility_off" at bounding box center [45, 178] width 9 height 9
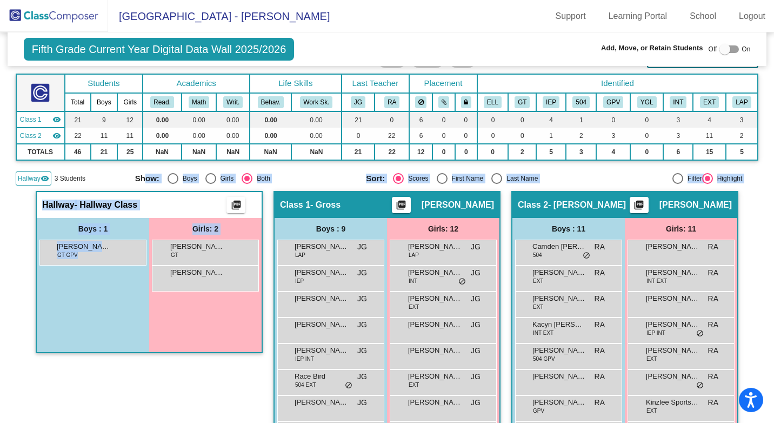
drag, startPoint x: 192, startPoint y: 263, endPoint x: 144, endPoint y: 168, distance: 106.4
click at [144, 168] on div "Fifth Grade Current Year Digital Data Wall 2025/2026 Add, Move, or Retain Stude…" at bounding box center [387, 273] width 743 height 590
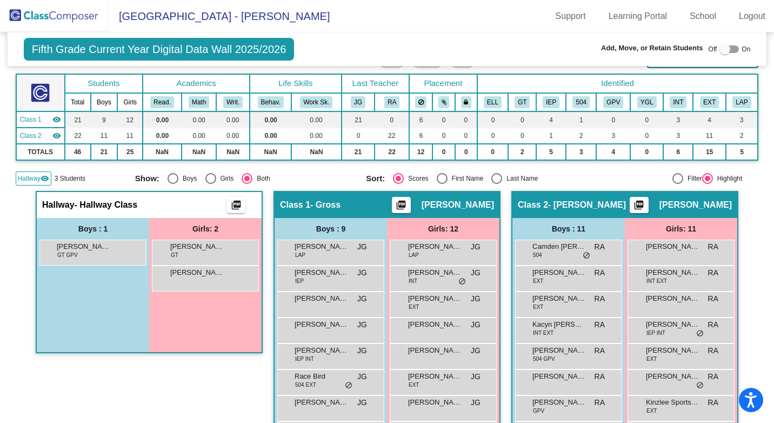
click at [41, 179] on mat-icon "visibility" at bounding box center [45, 178] width 9 height 9
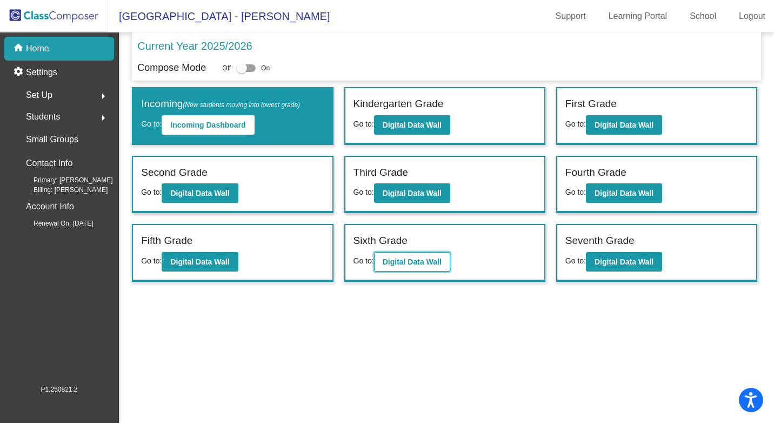
click at [414, 260] on b "Digital Data Wall" at bounding box center [412, 261] width 59 height 9
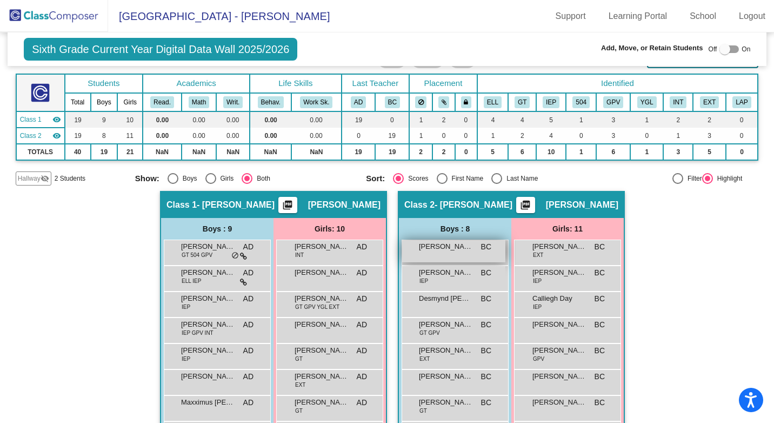
scroll to position [108, 0]
